Goal: Go to known website: Go to known website

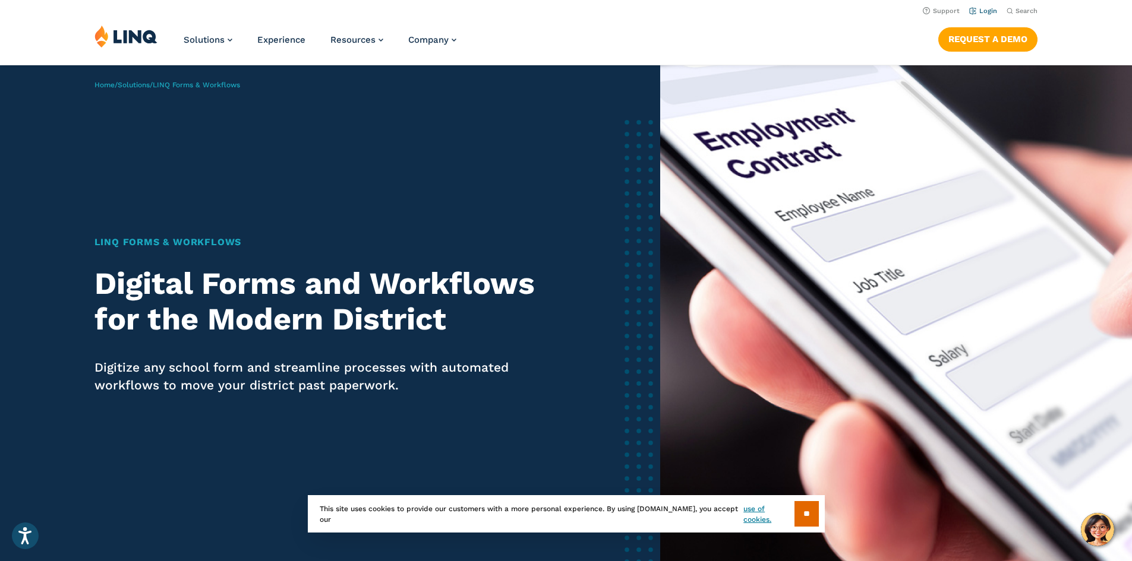
click at [976, 10] on link "Login" at bounding box center [983, 11] width 28 height 8
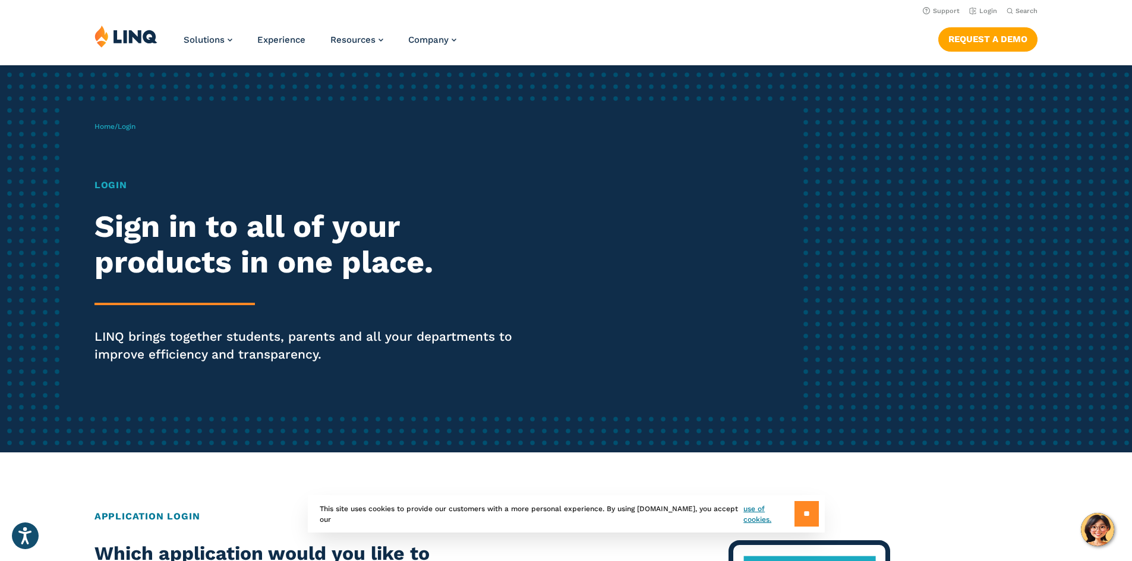
click at [799, 514] on input "**" at bounding box center [806, 514] width 24 height 26
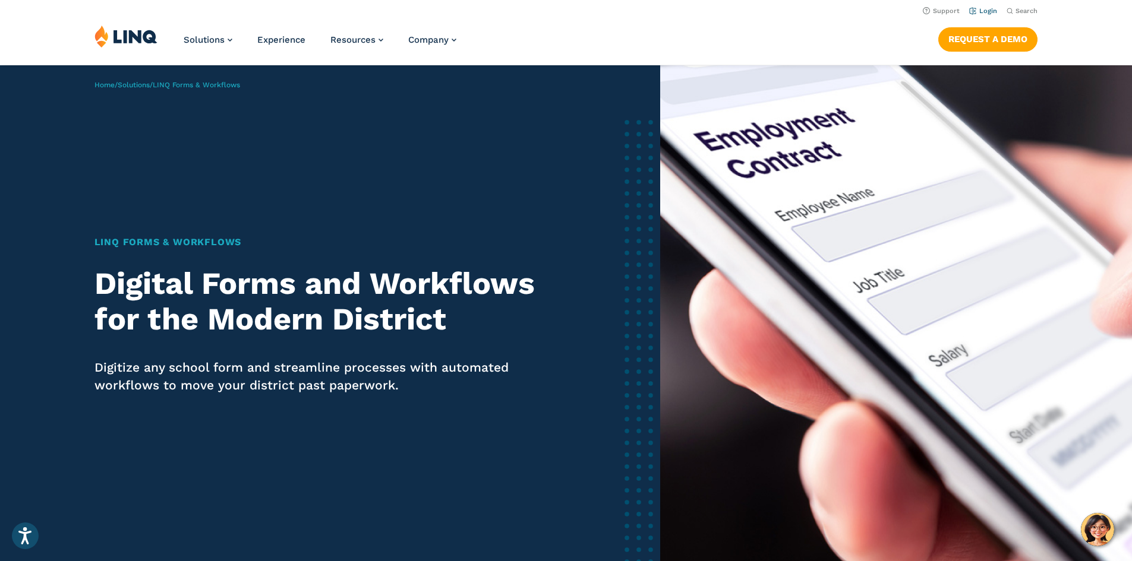
click at [980, 12] on link "Login" at bounding box center [983, 11] width 28 height 8
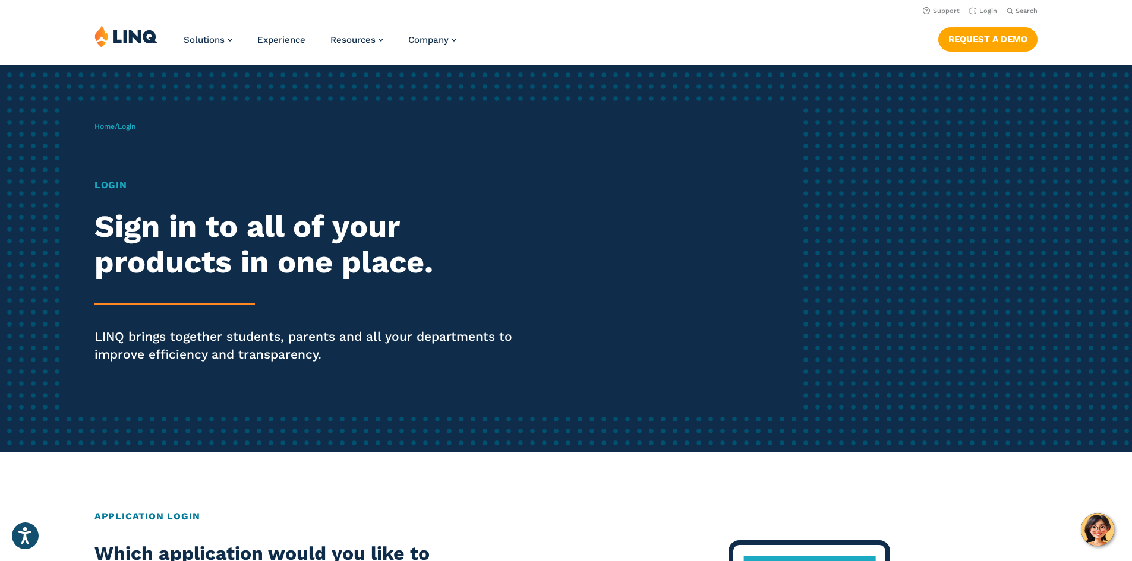
click at [119, 188] on h1 "Login" at bounding box center [312, 185] width 436 height 14
click at [205, 354] on p "LINQ brings together students, parents and all your departments to improve effi…" at bounding box center [312, 346] width 436 height 36
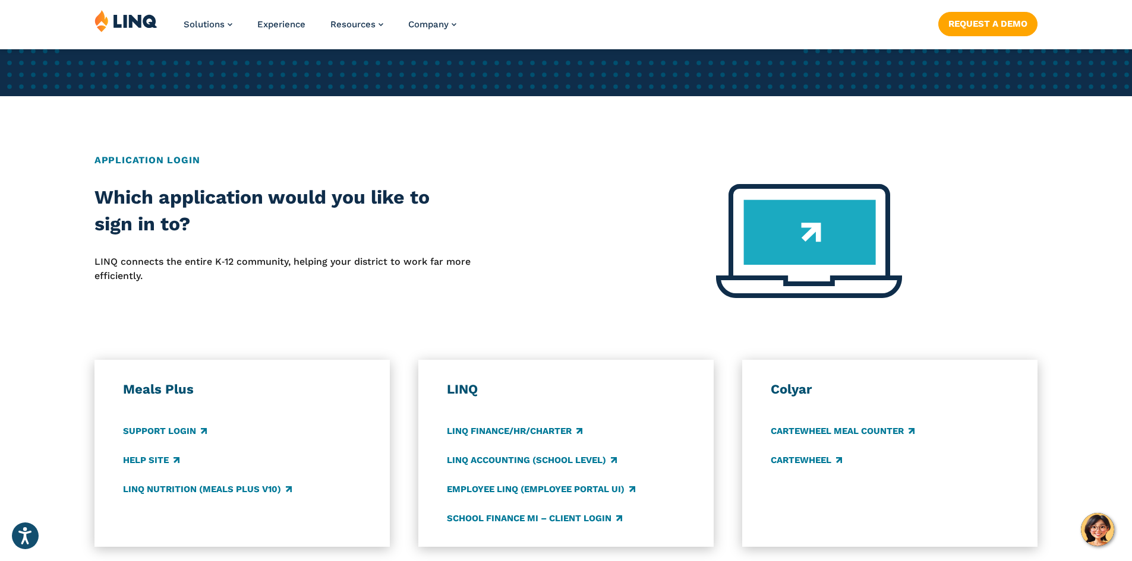
scroll to position [416, 0]
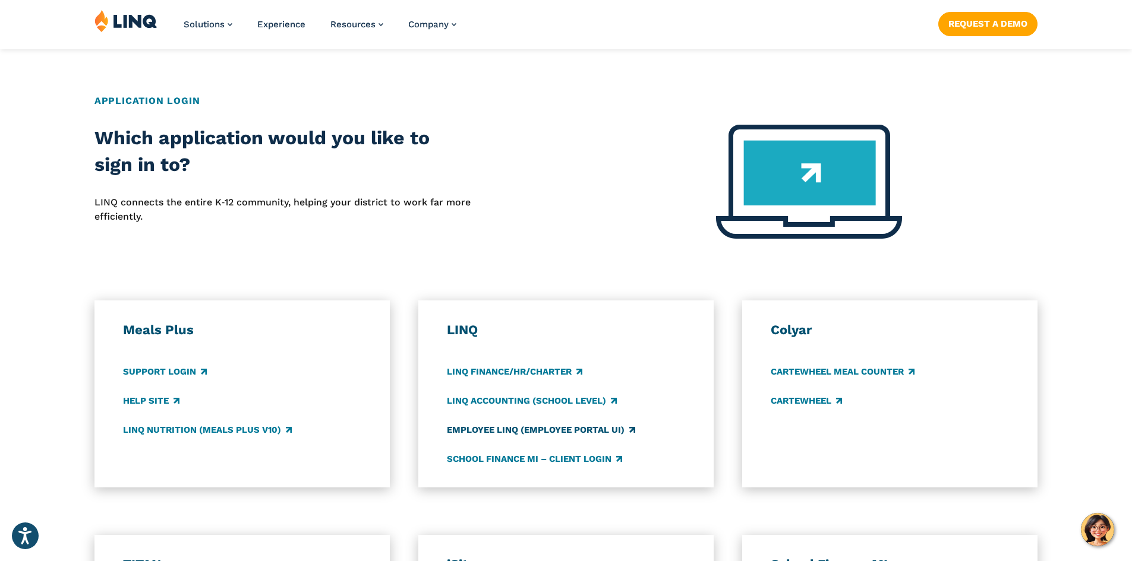
click at [485, 428] on link "Employee LINQ (Employee Portal UI)" at bounding box center [541, 430] width 188 height 13
